Goal: Check status: Check status

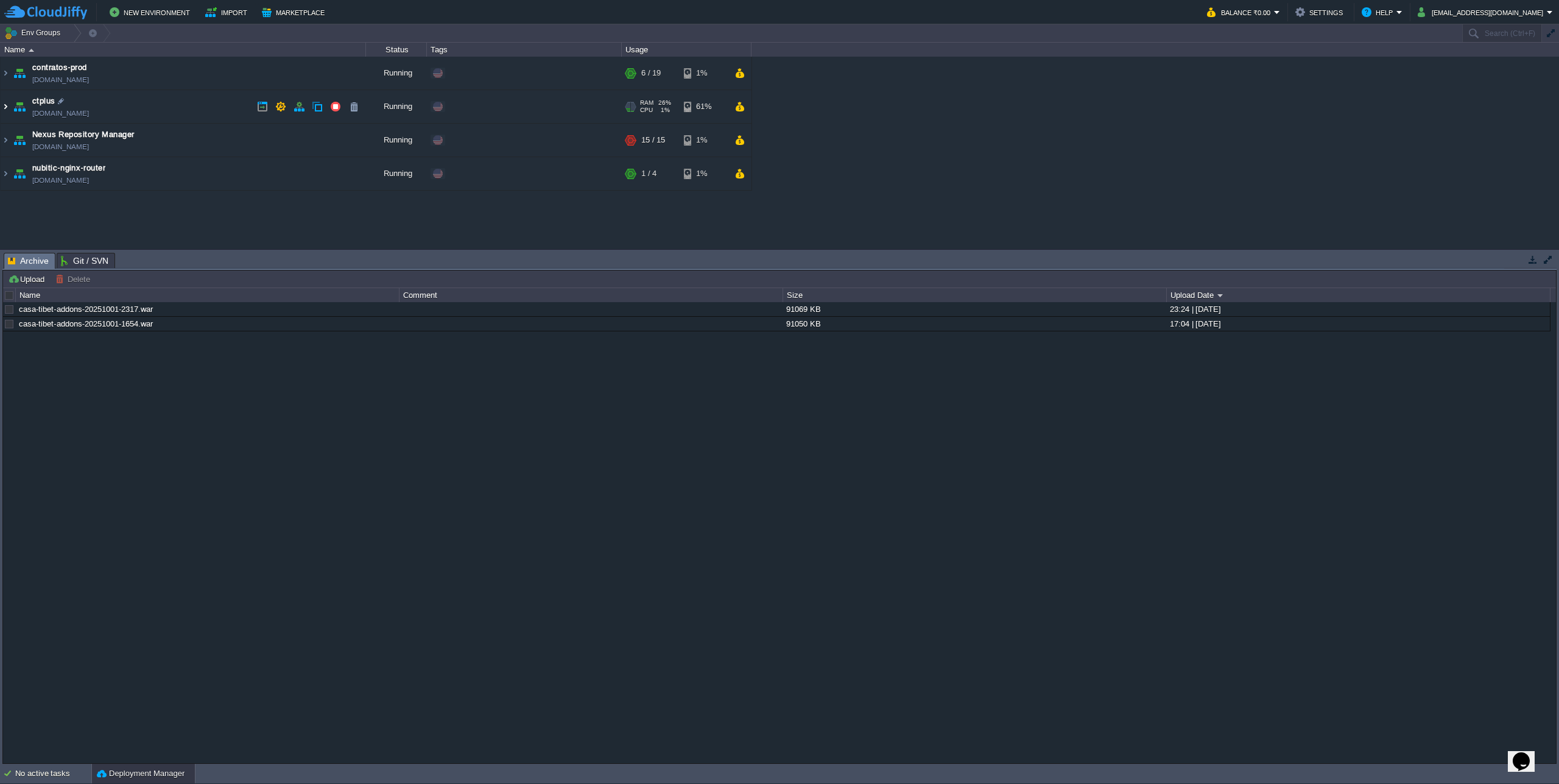
click at [8, 111] on img at bounding box center [6, 106] width 10 height 33
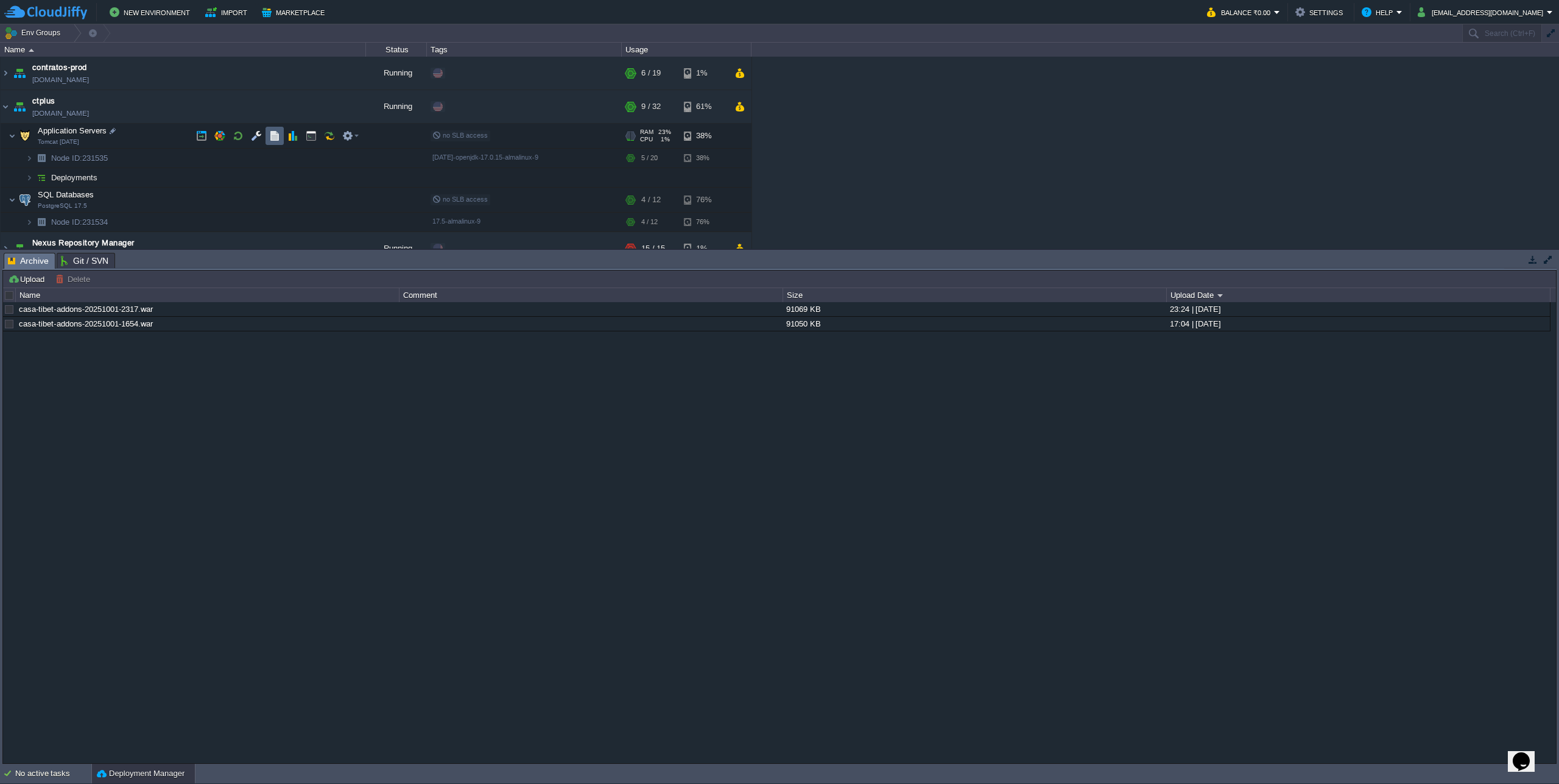
click at [269, 144] on td at bounding box center [275, 136] width 18 height 18
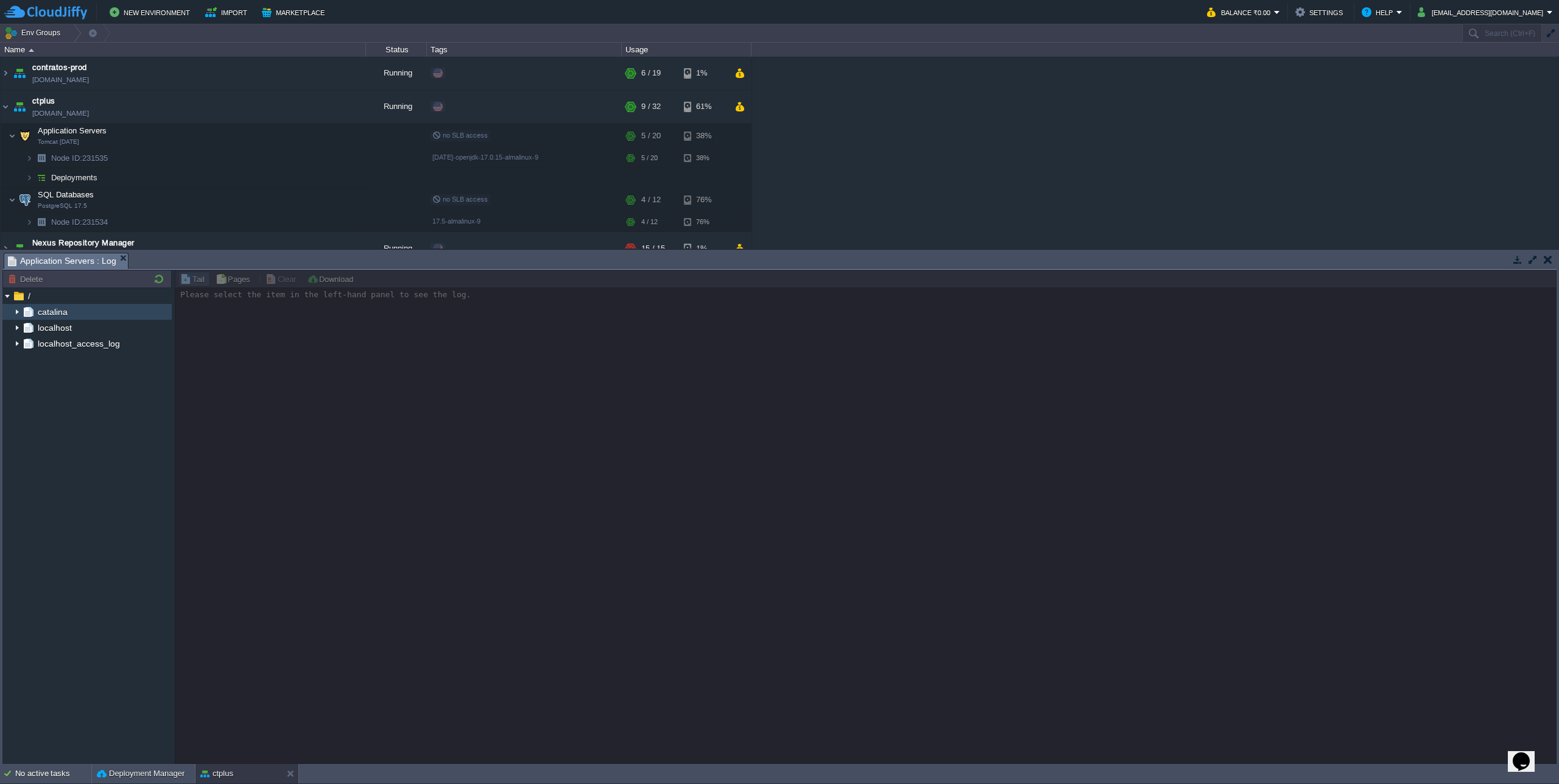
click at [13, 312] on img at bounding box center [18, 312] width 10 height 16
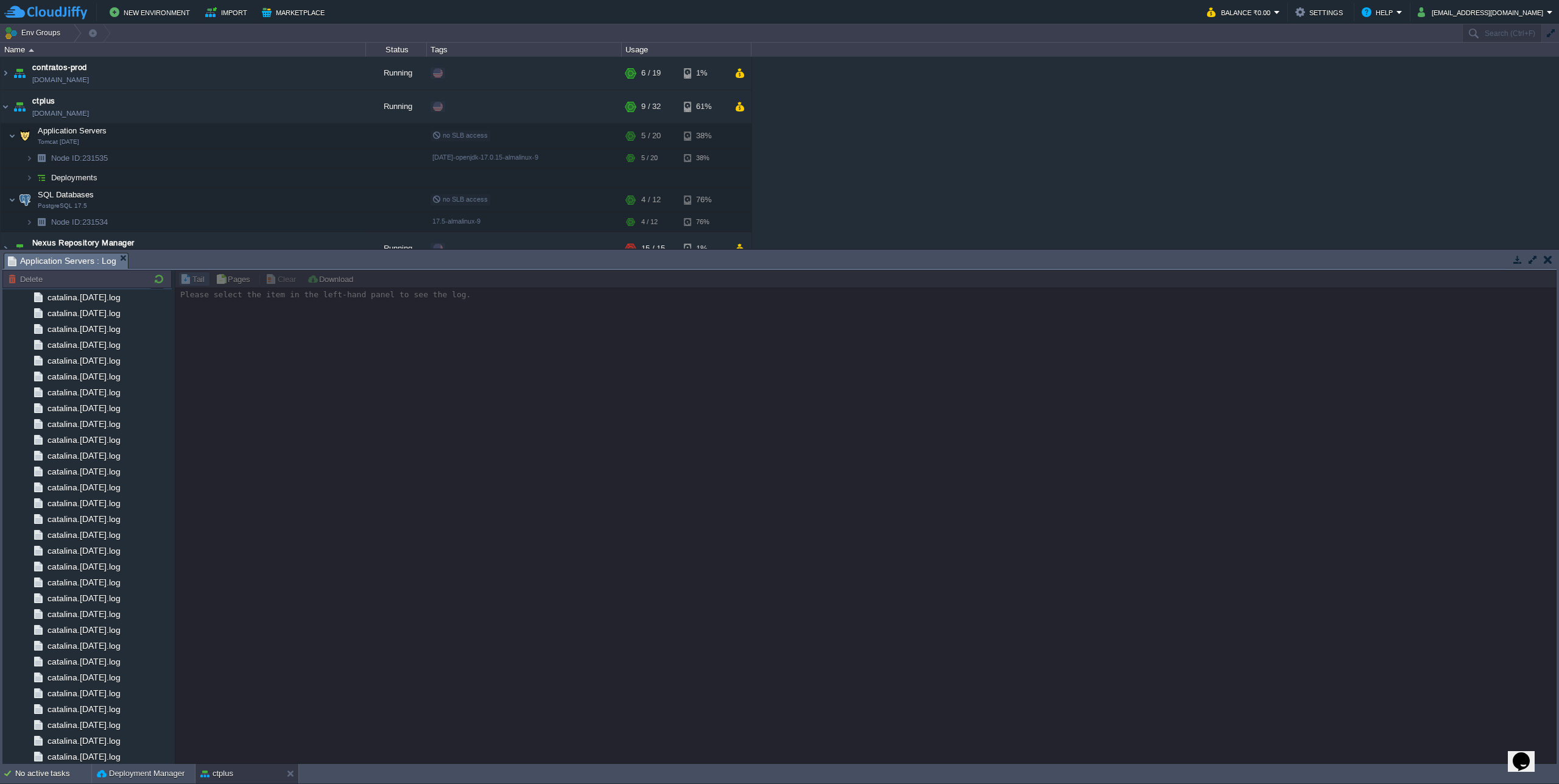
scroll to position [1045, 0]
click at [97, 726] on div "catalina.out" at bounding box center [87, 723] width 169 height 16
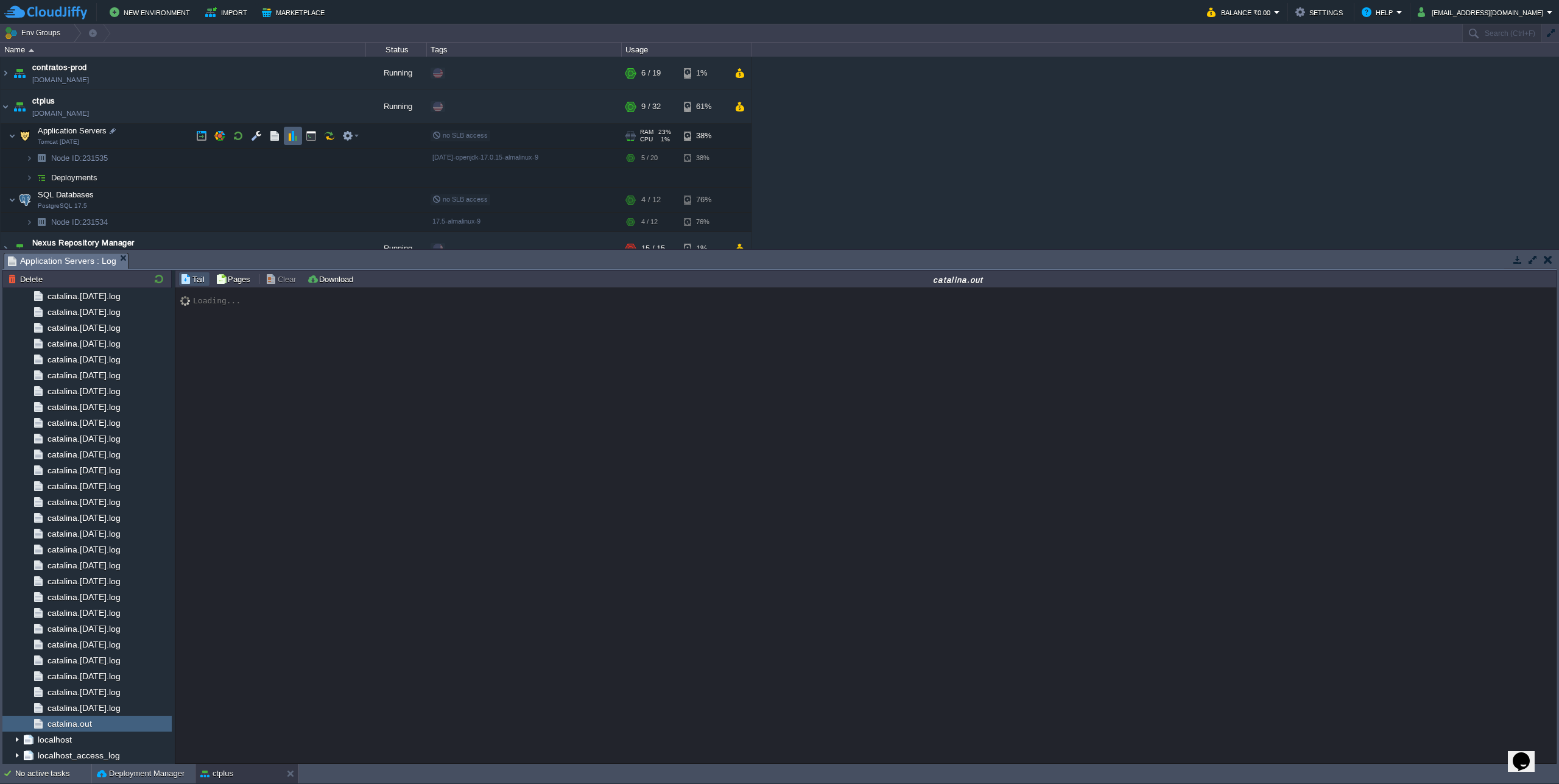
click at [287, 136] on button "button" at bounding box center [292, 136] width 11 height 11
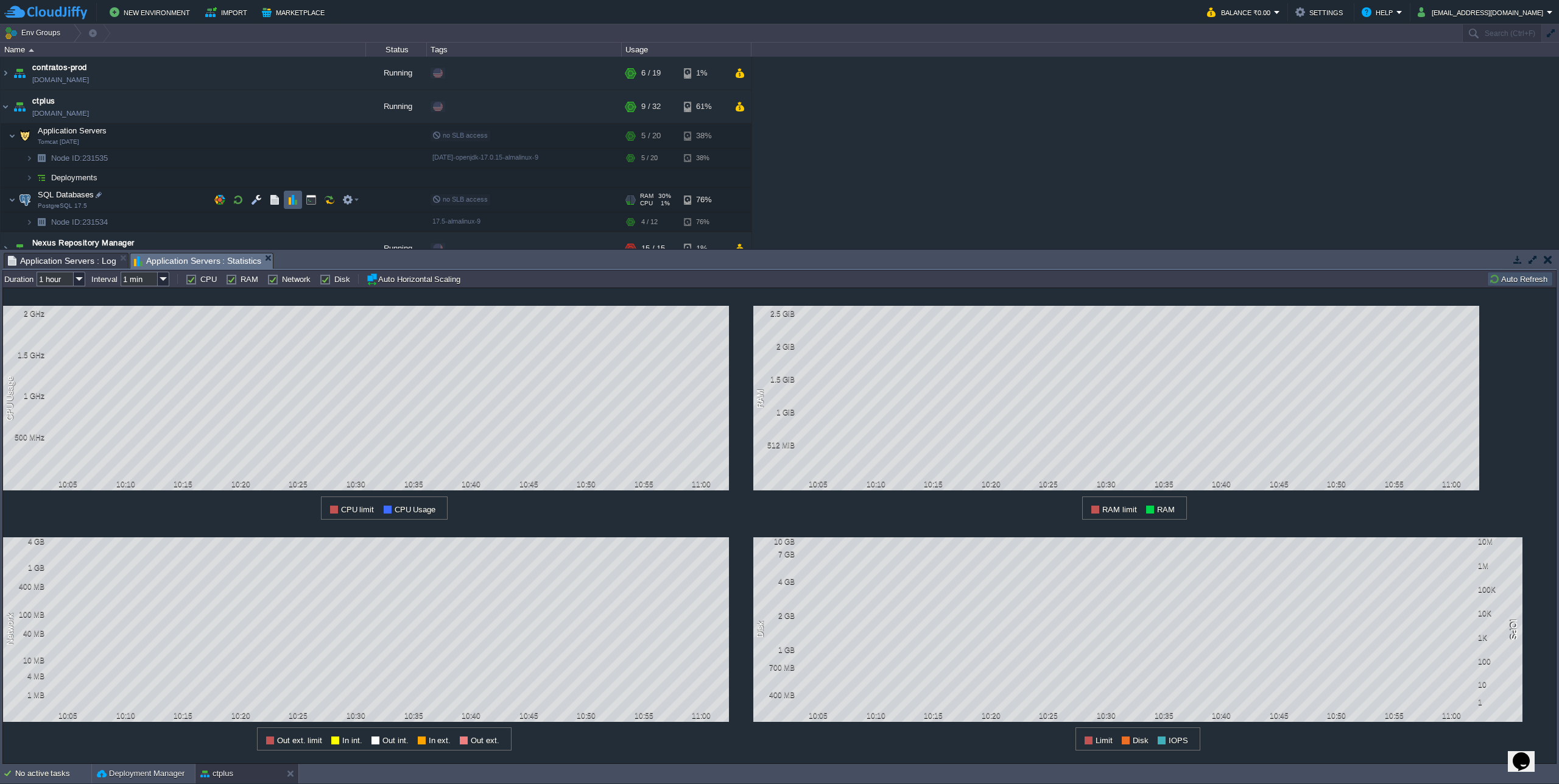
click at [289, 203] on button "button" at bounding box center [292, 199] width 11 height 11
click at [79, 278] on img at bounding box center [80, 278] width 12 height 14
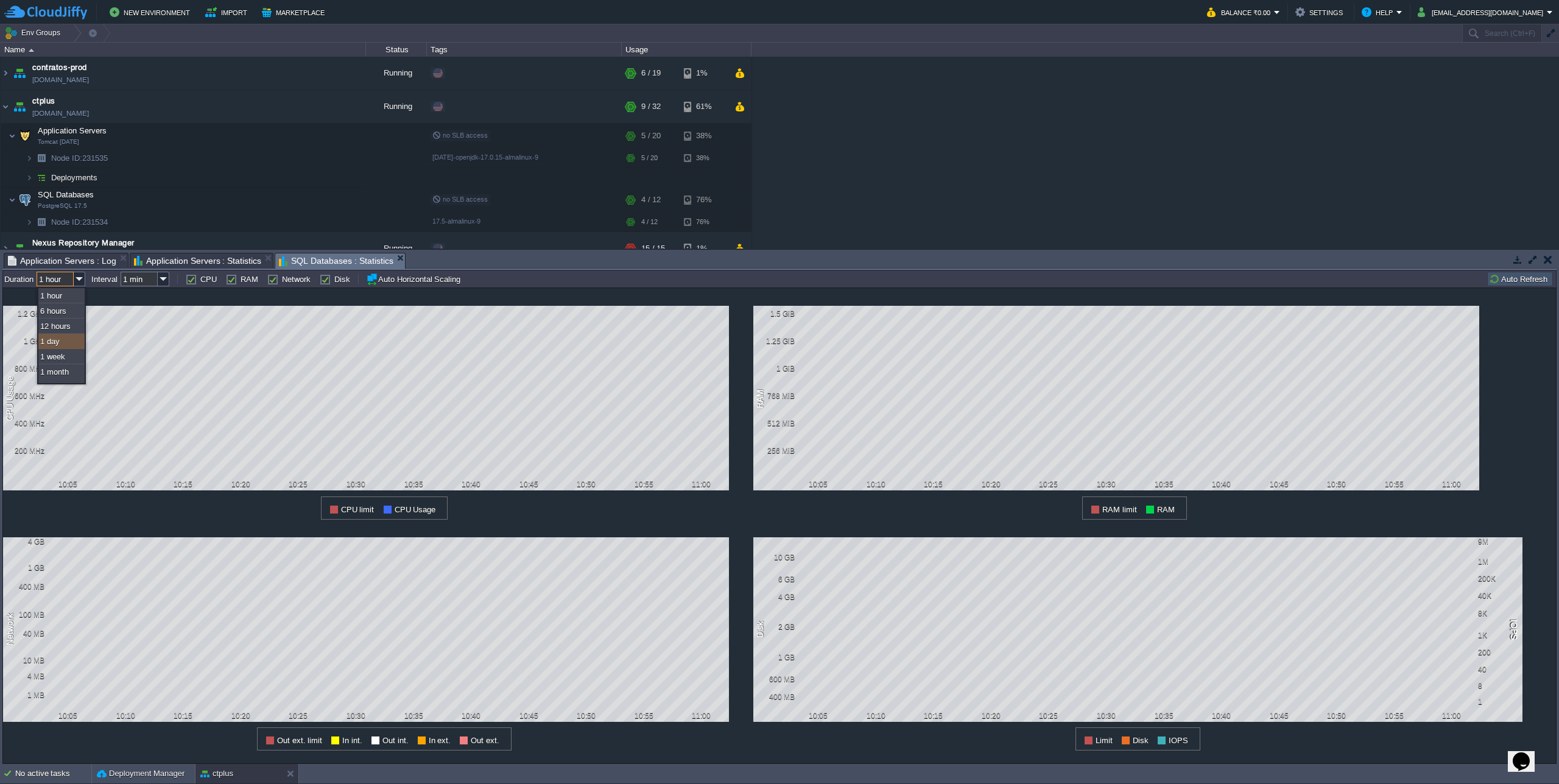
click at [69, 338] on div "1 day" at bounding box center [61, 341] width 46 height 15
type input "1 day"
type input "1 hour"
click at [85, 283] on img at bounding box center [80, 278] width 12 height 14
click at [69, 326] on div "12 hours" at bounding box center [61, 326] width 46 height 15
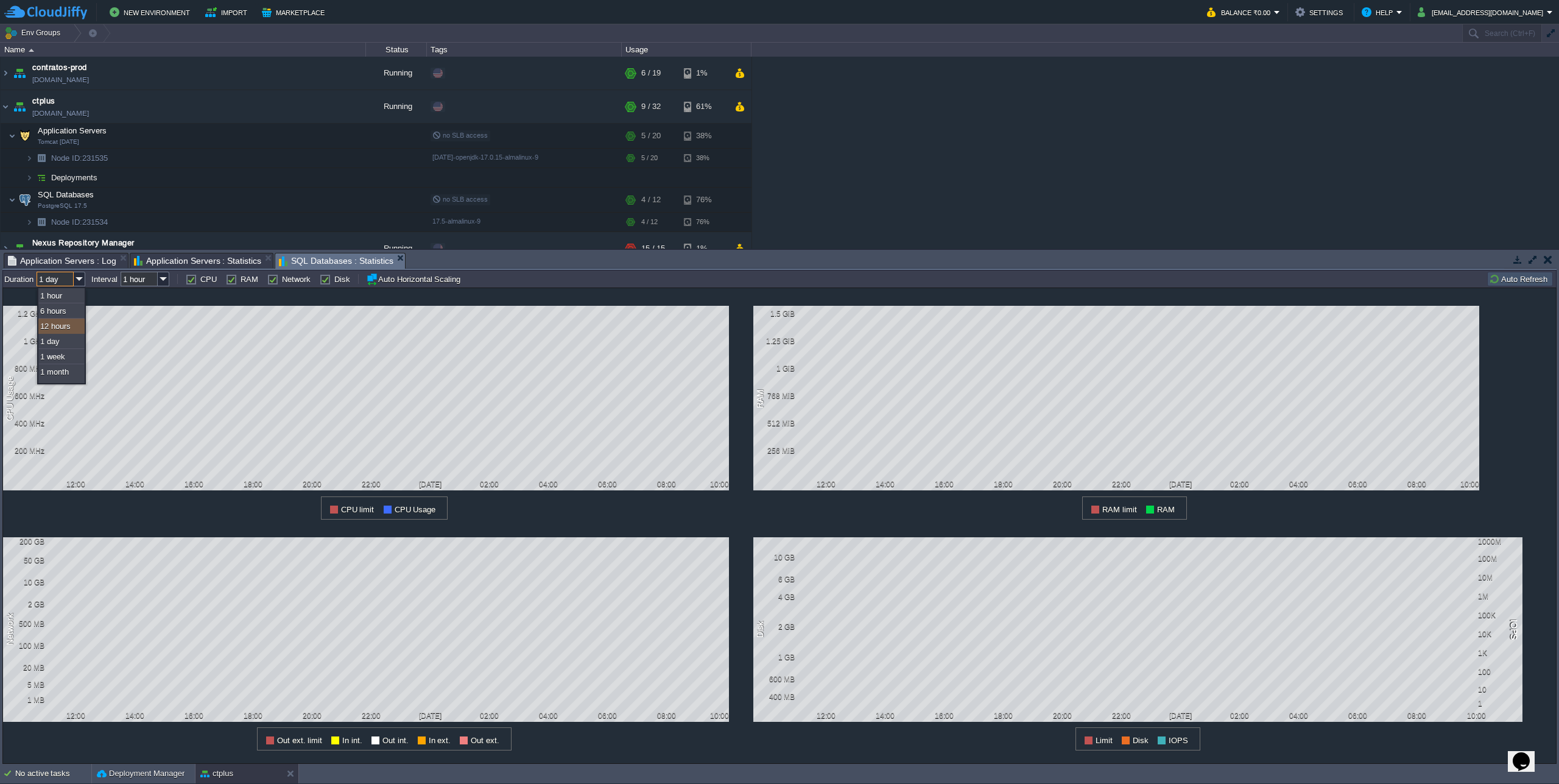
type input "12 hours"
click at [167, 281] on img at bounding box center [163, 278] width 12 height 14
click at [690, 283] on td "all Duration 12 hours Interval 1 hour CPU RAM Network Disk Auto Horizontal Scal…" at bounding box center [745, 278] width 1481 height 14
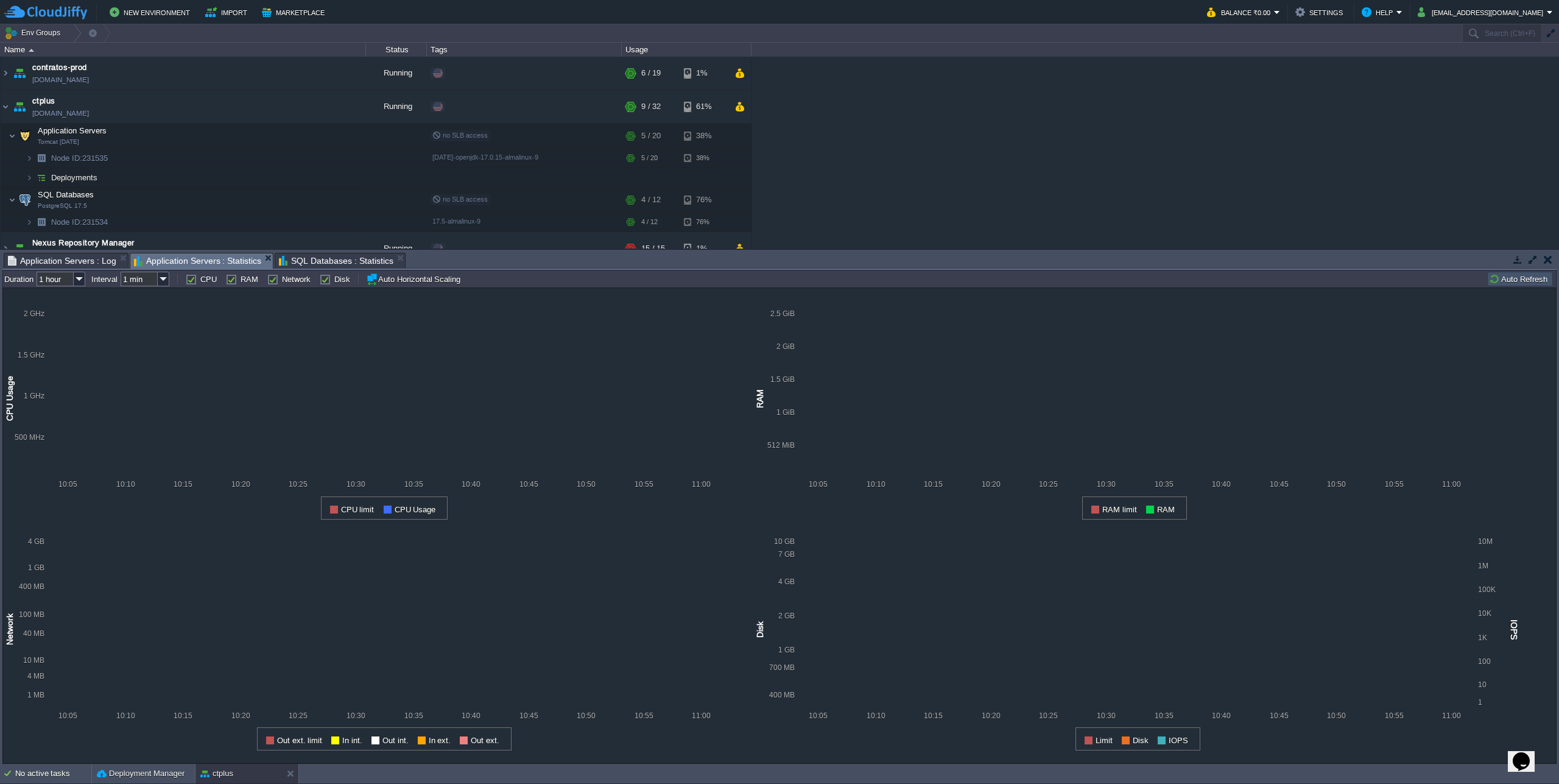
click at [201, 261] on span "Application Servers : Statistics" at bounding box center [198, 260] width 128 height 15
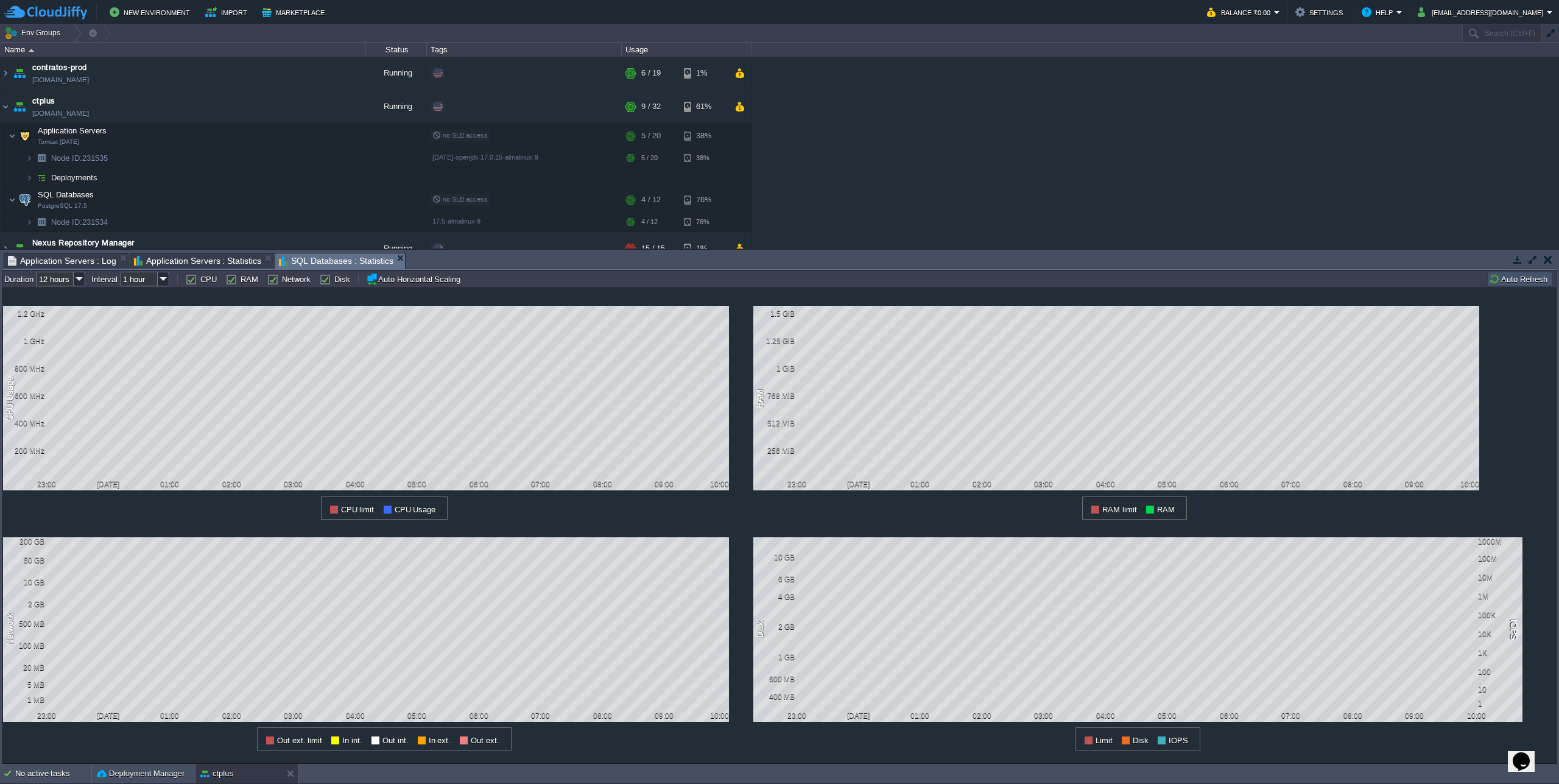
click at [302, 260] on span "SQL Databases : Statistics" at bounding box center [336, 260] width 115 height 15
click at [215, 262] on span "Application Servers : Statistics" at bounding box center [198, 260] width 128 height 15
click at [75, 282] on img at bounding box center [80, 278] width 12 height 14
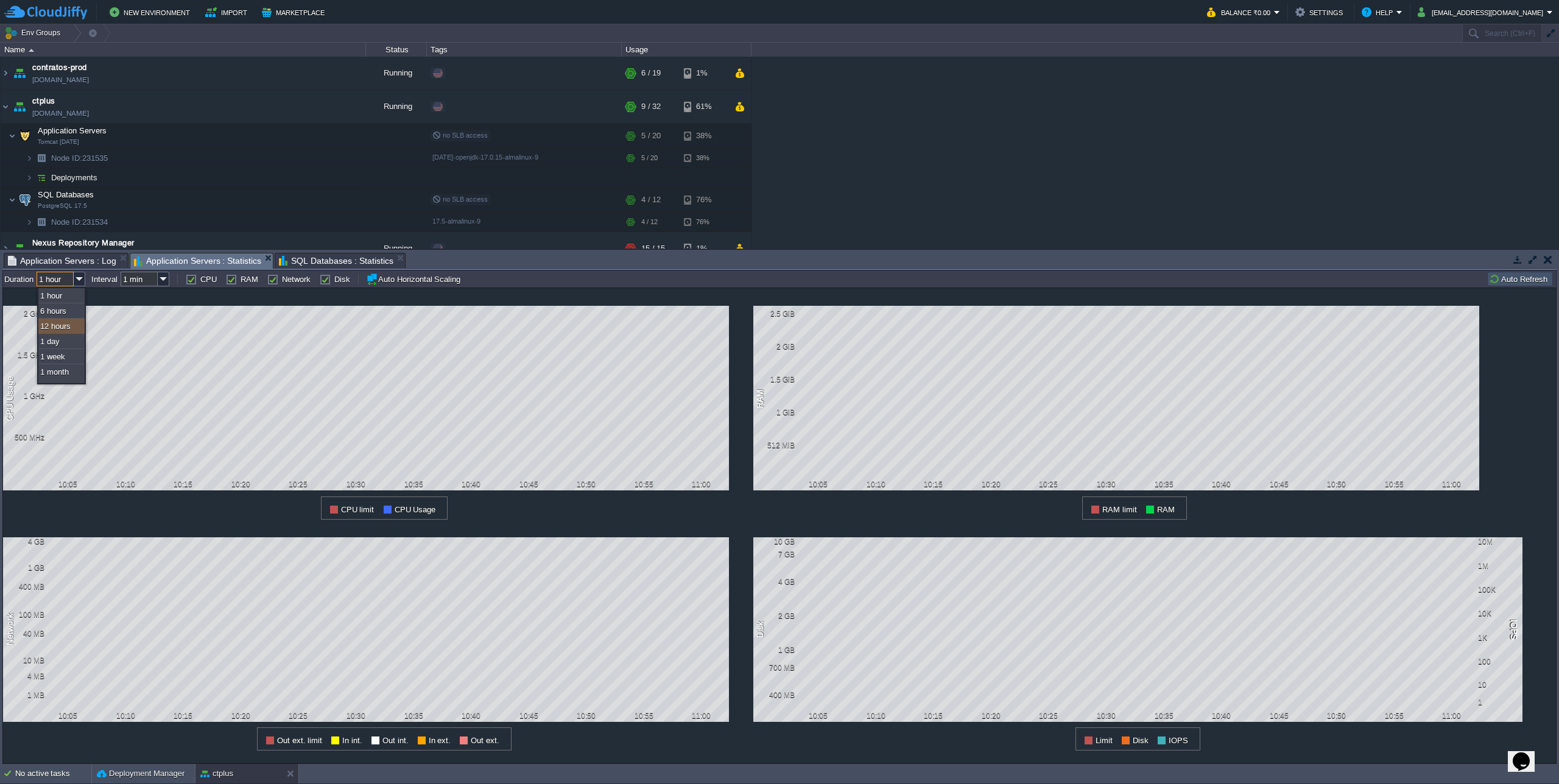
click at [59, 327] on div "12 hours" at bounding box center [61, 326] width 46 height 15
type input "12 hours"
type input "1 hour"
click at [75, 277] on img at bounding box center [80, 278] width 12 height 14
click at [57, 311] on div "6 hours" at bounding box center [61, 311] width 46 height 15
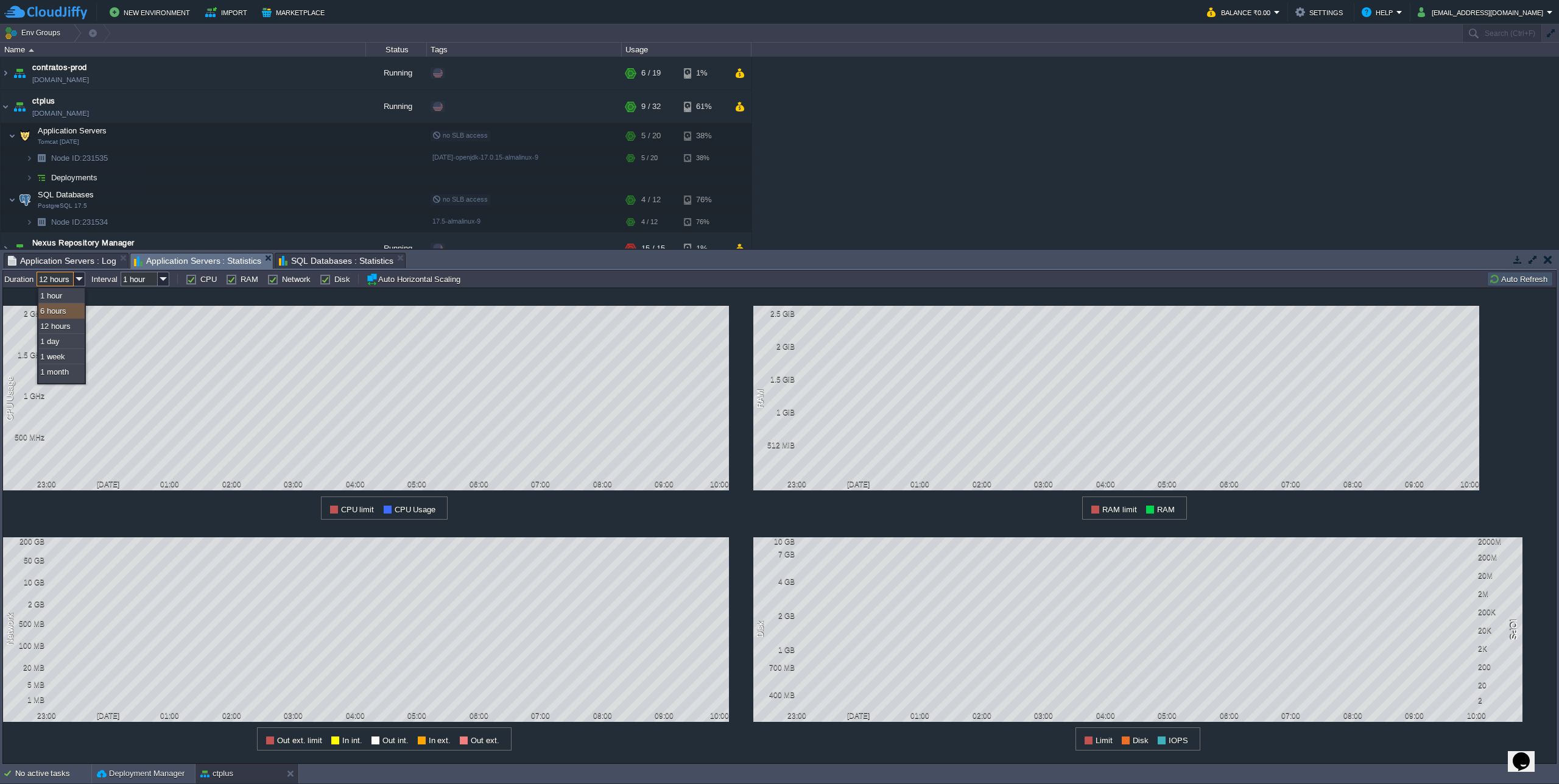
type input "6 hours"
click at [308, 263] on span "SQL Databases : Statistics" at bounding box center [336, 260] width 115 height 15
click at [80, 282] on img at bounding box center [80, 278] width 12 height 14
click at [57, 312] on div "6 hours" at bounding box center [61, 311] width 46 height 15
type input "6 hours"
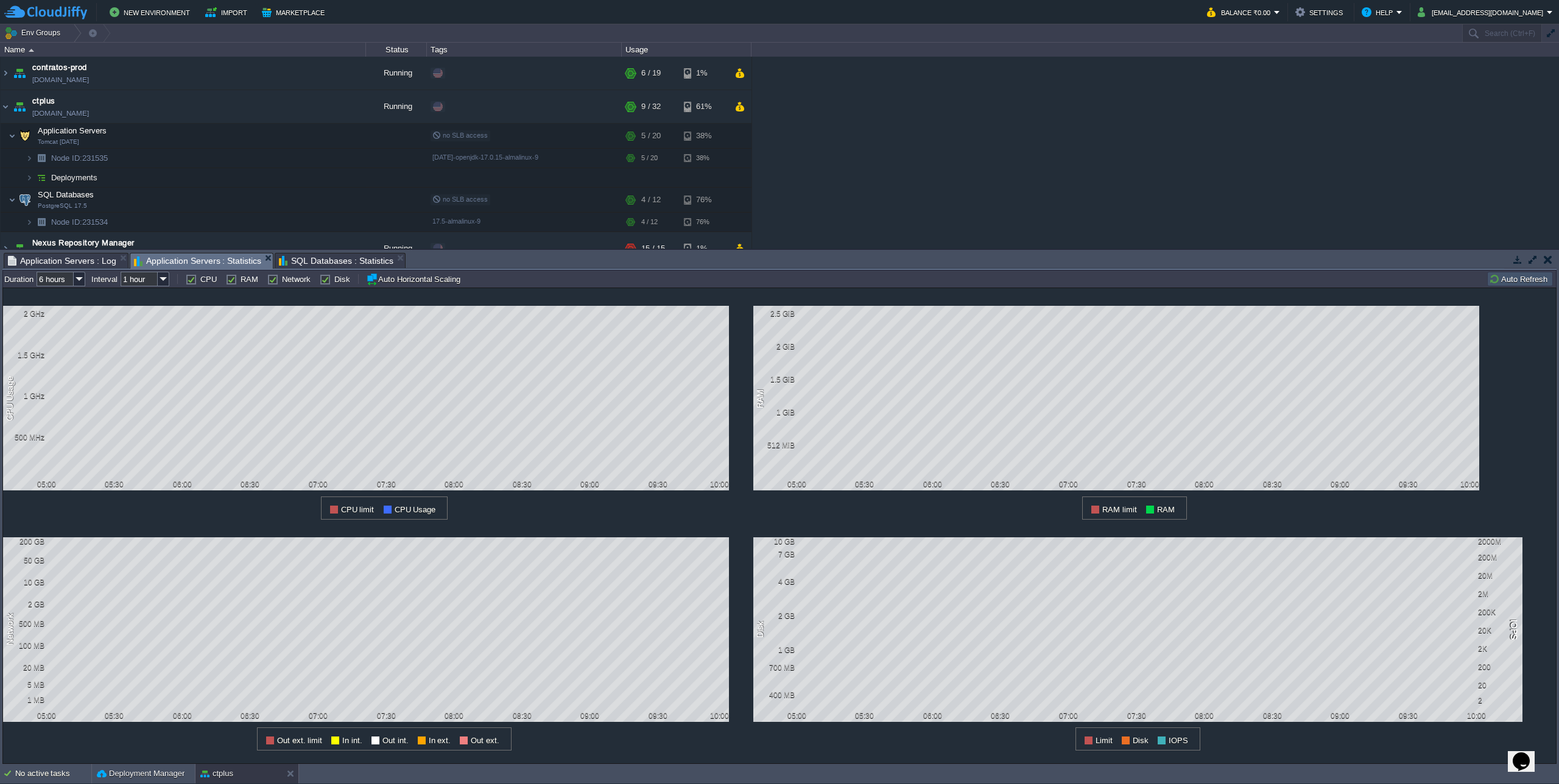
click at [206, 261] on span "Application Servers : Statistics" at bounding box center [198, 260] width 128 height 15
click at [296, 261] on span "SQL Databases : Statistics" at bounding box center [336, 260] width 115 height 14
click at [53, 266] on span "Application Servers : Log" at bounding box center [61, 260] width 108 height 14
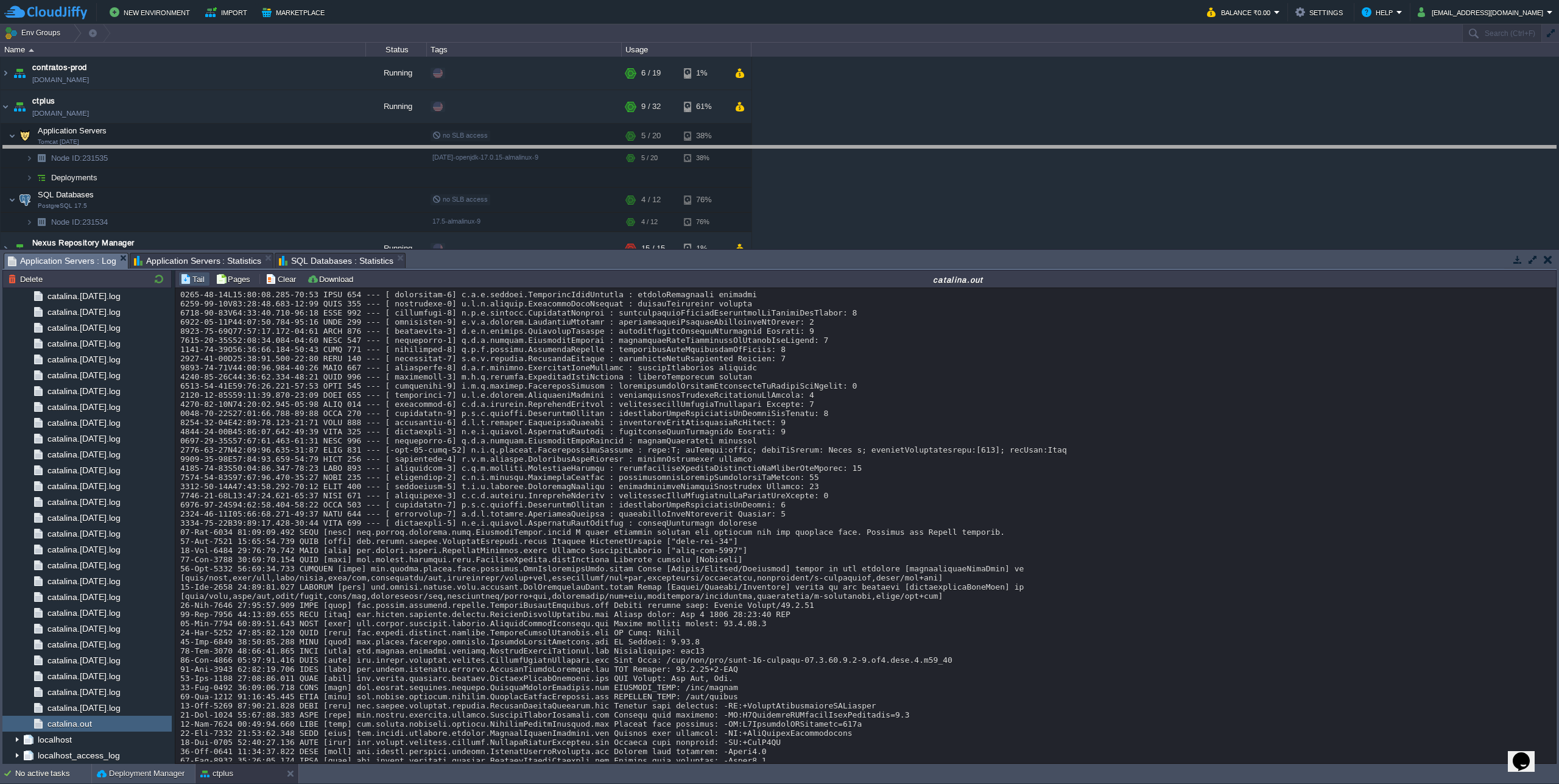
drag, startPoint x: 483, startPoint y: 266, endPoint x: 510, endPoint y: 160, distance: 109.4
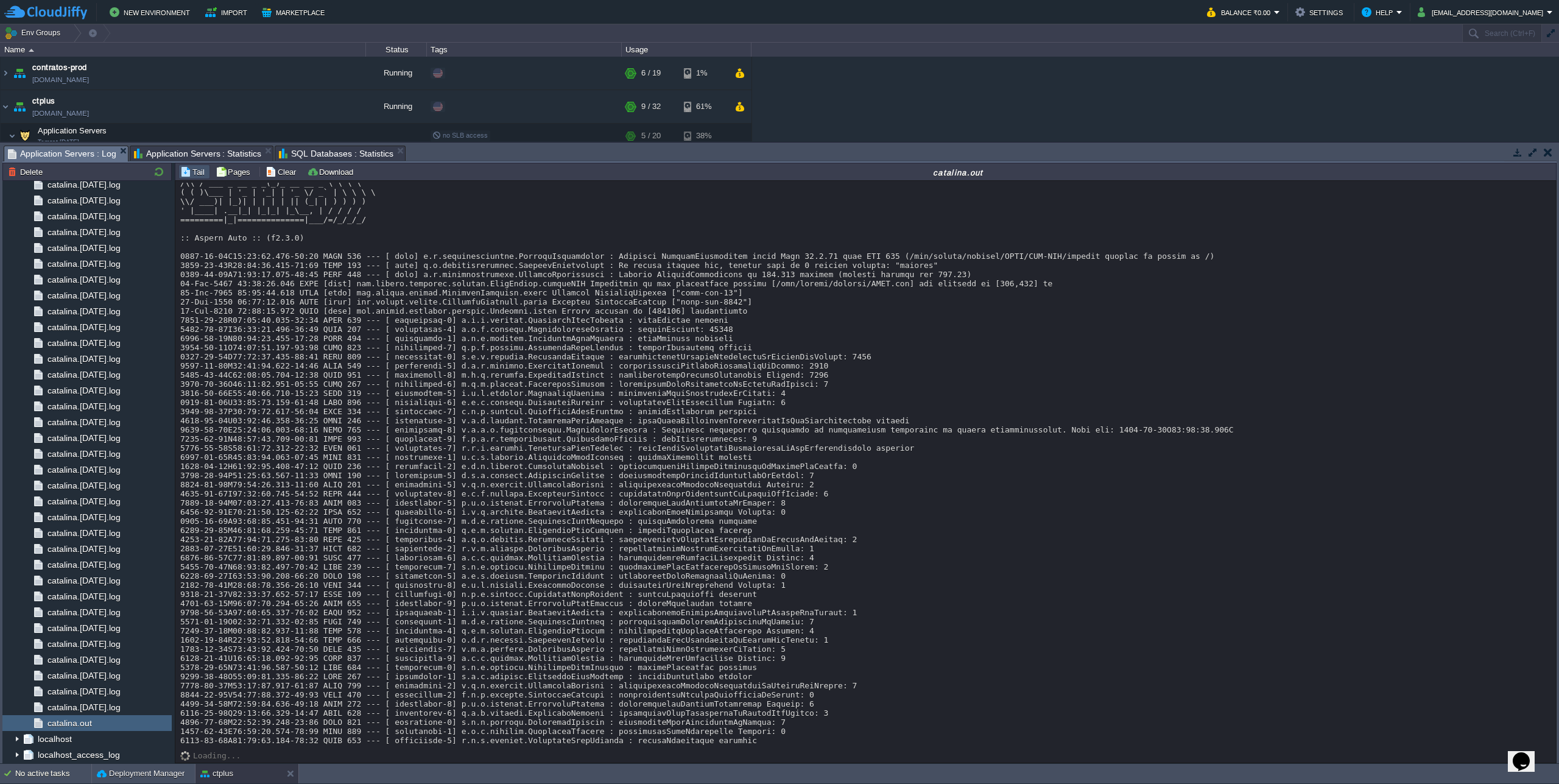
scroll to position [10486, 0]
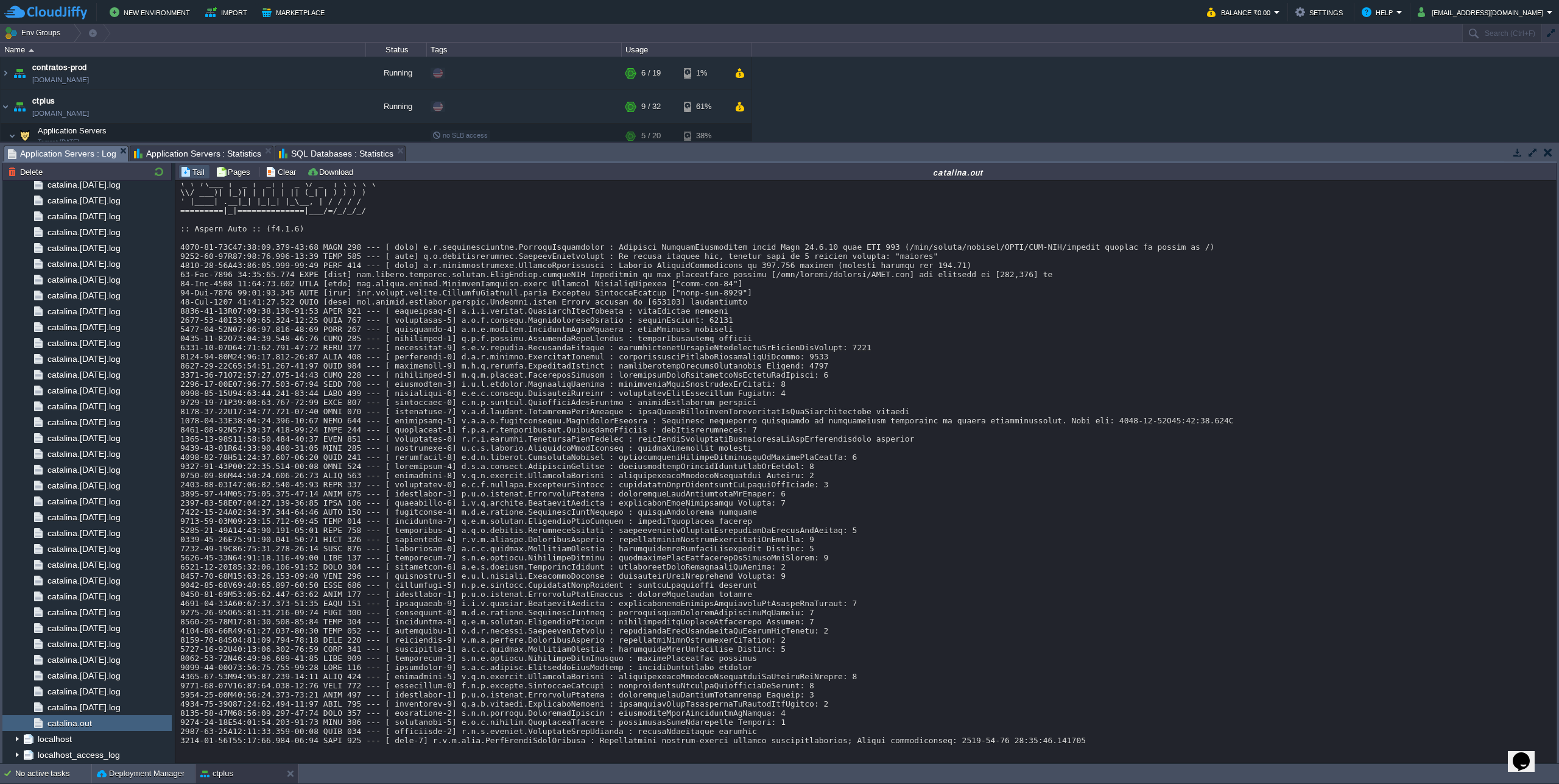
scroll to position [10643, 0]
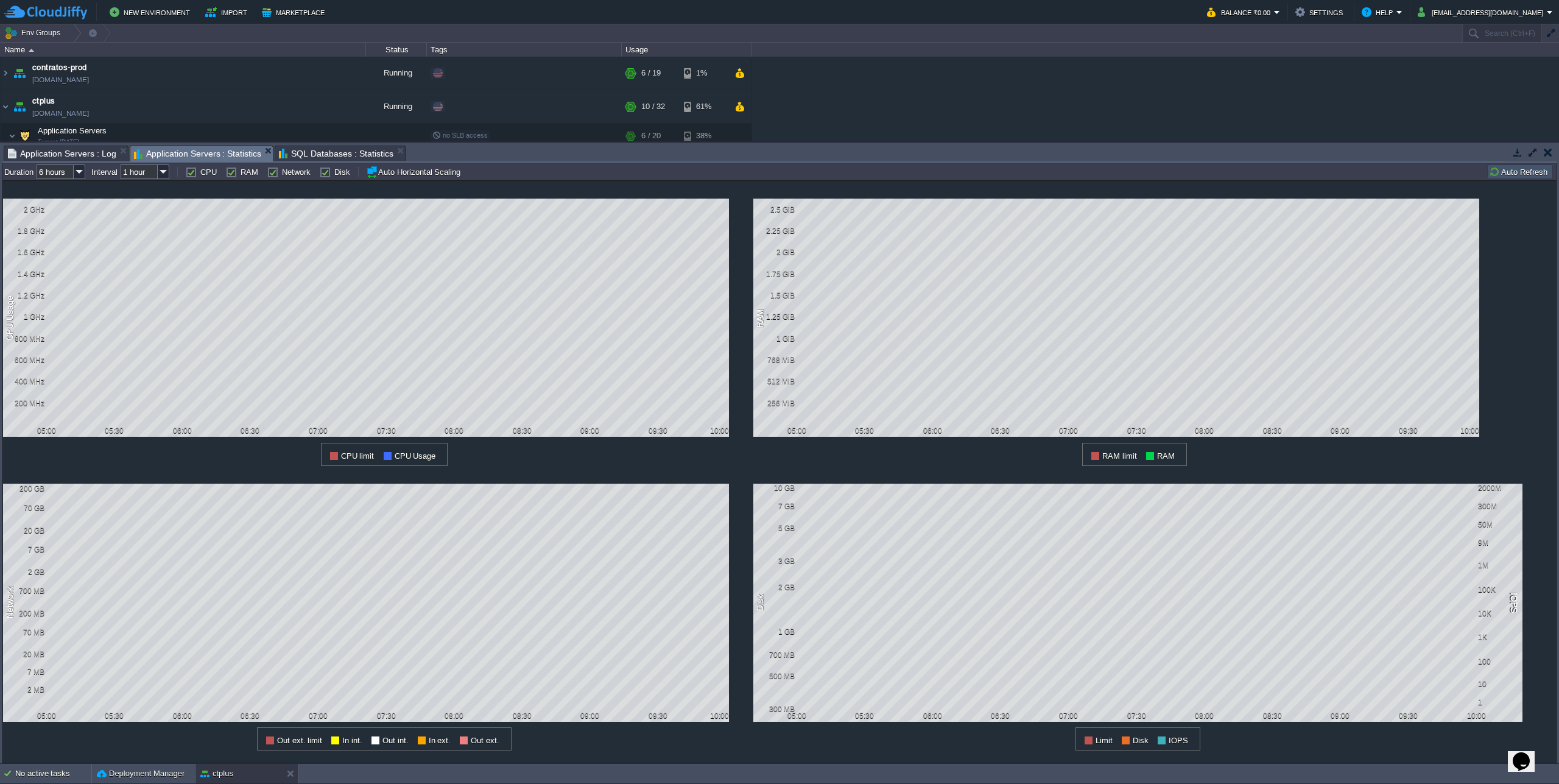
click at [215, 157] on span "Application Servers : Statistics" at bounding box center [198, 154] width 128 height 15
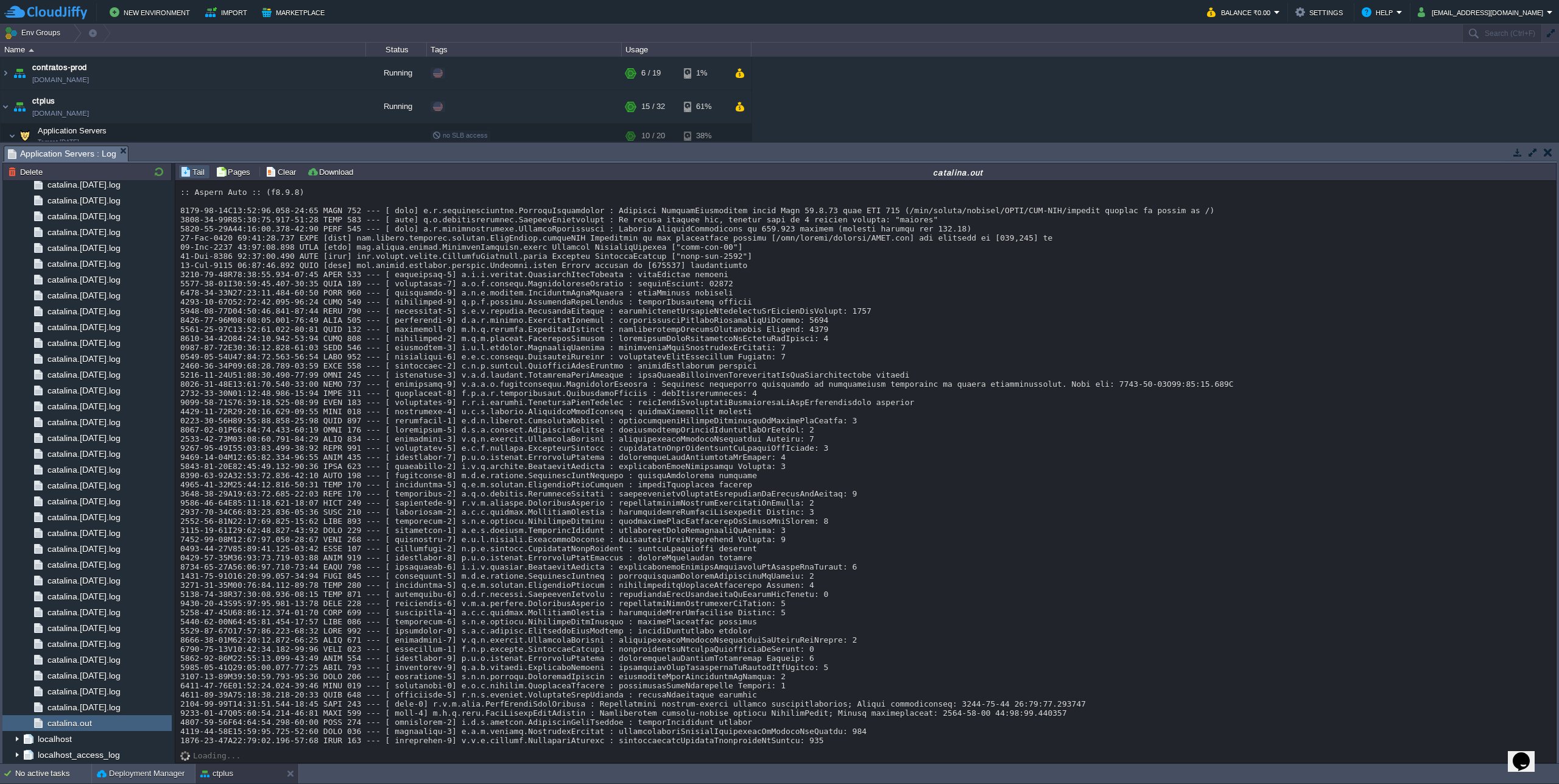
scroll to position [10741, 0]
